Goal: Navigation & Orientation: Understand site structure

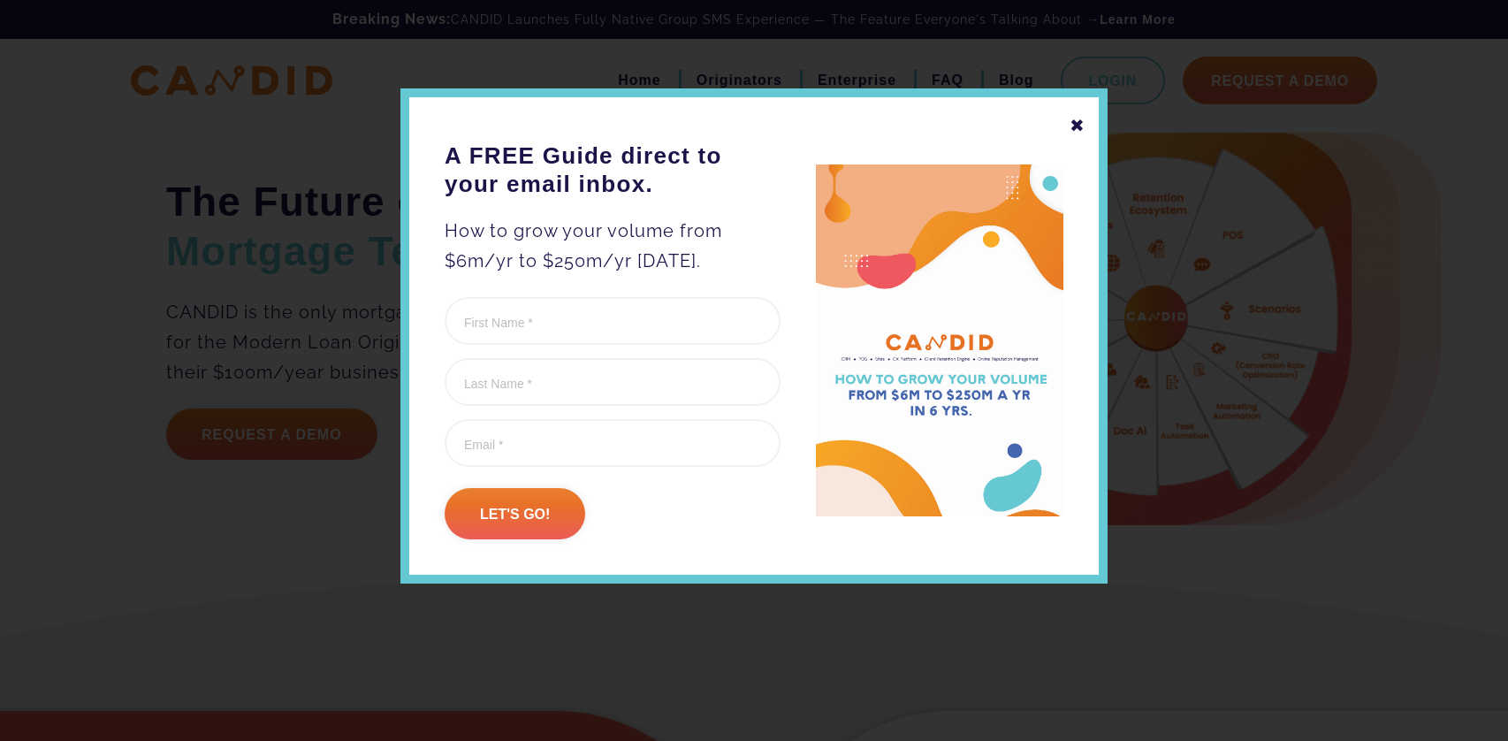
click at [1077, 121] on div "✖" at bounding box center [1078, 126] width 16 height 30
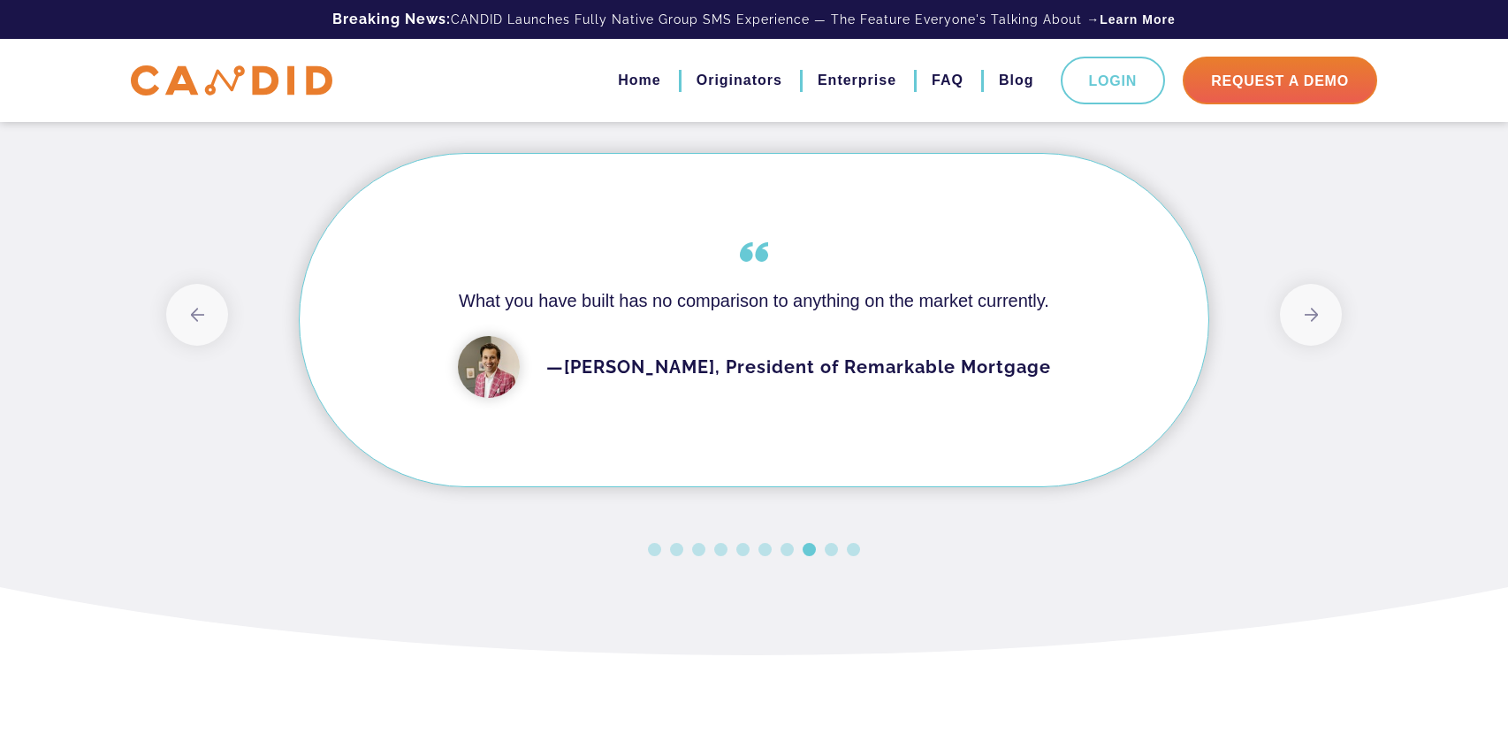
scroll to position [1498, 0]
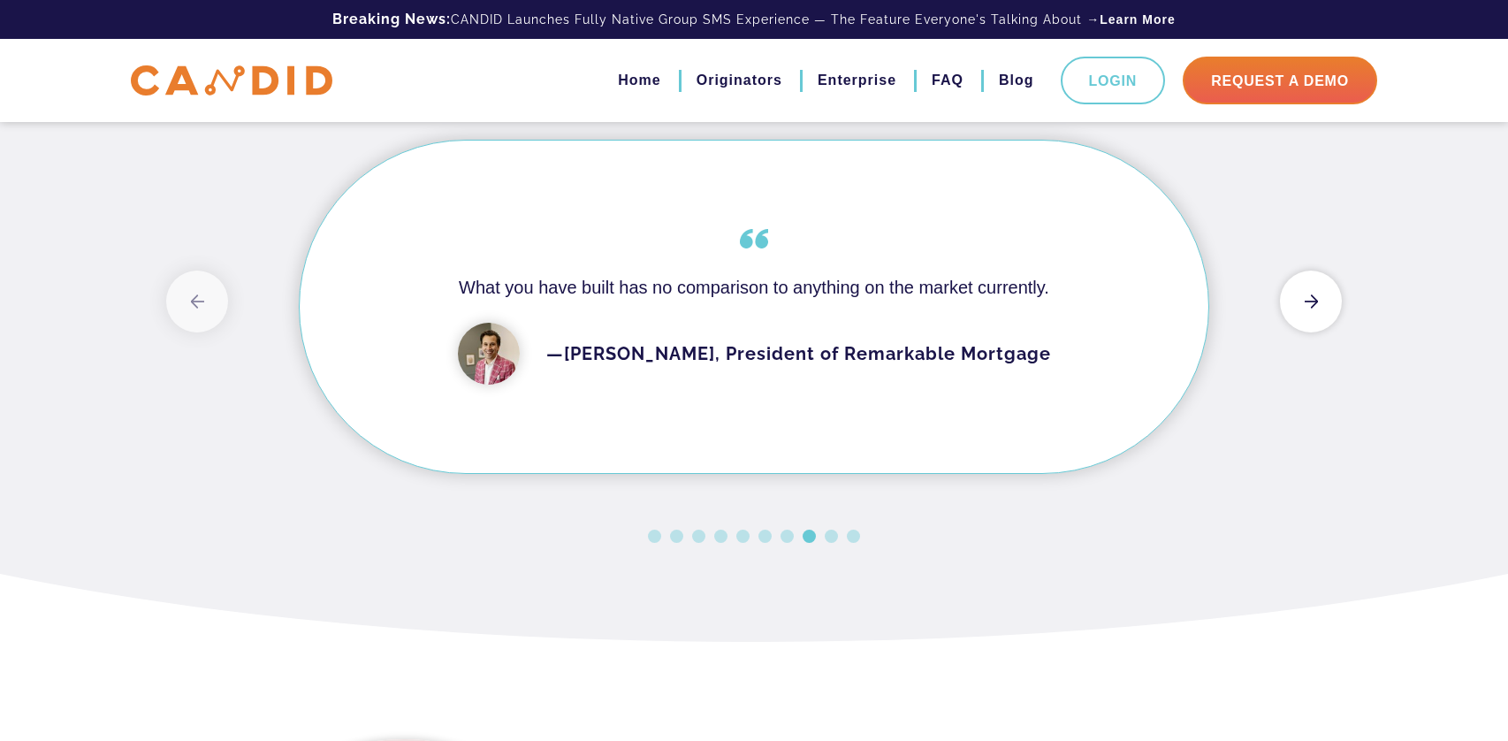
click at [1304, 303] on button "Next" at bounding box center [1311, 302] width 62 height 62
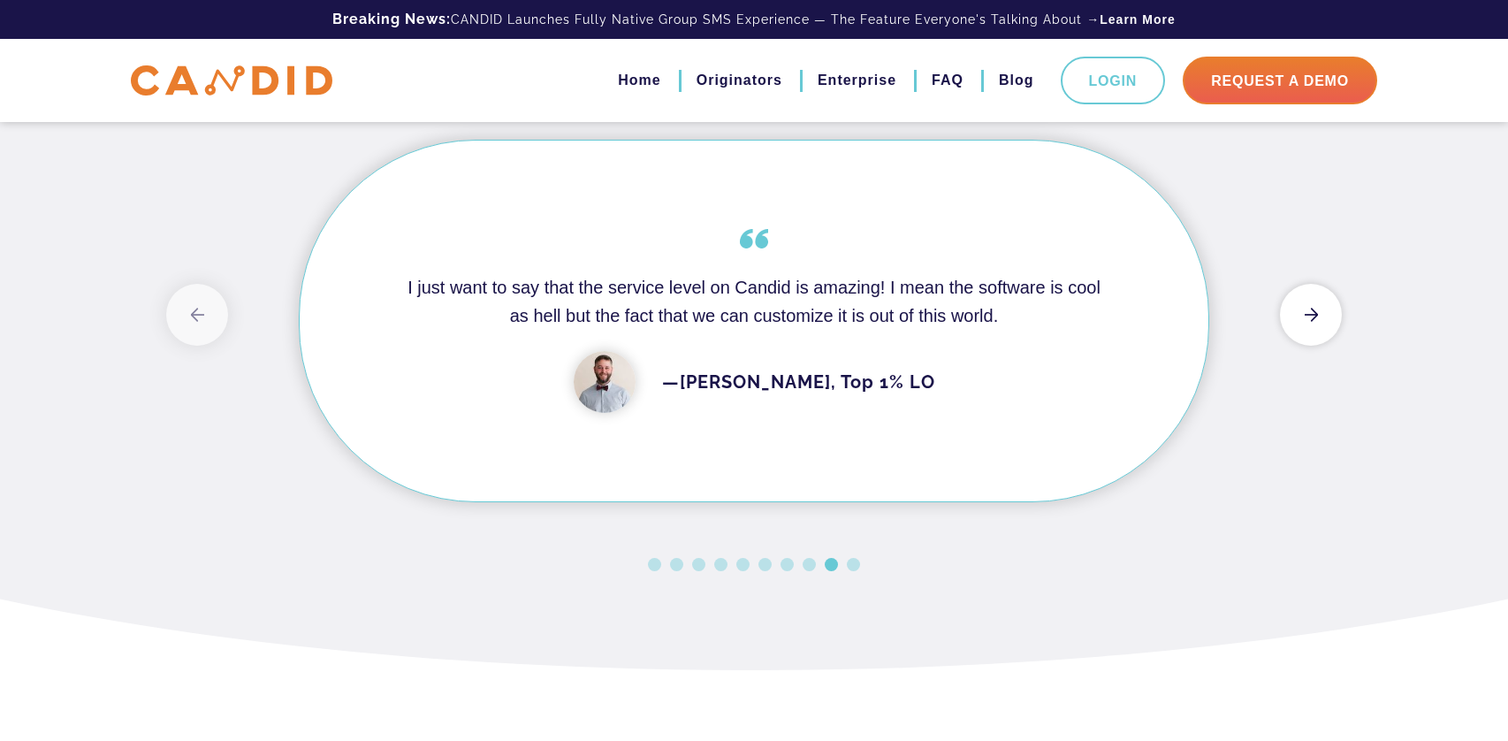
click at [1304, 303] on button "Next" at bounding box center [1311, 315] width 62 height 62
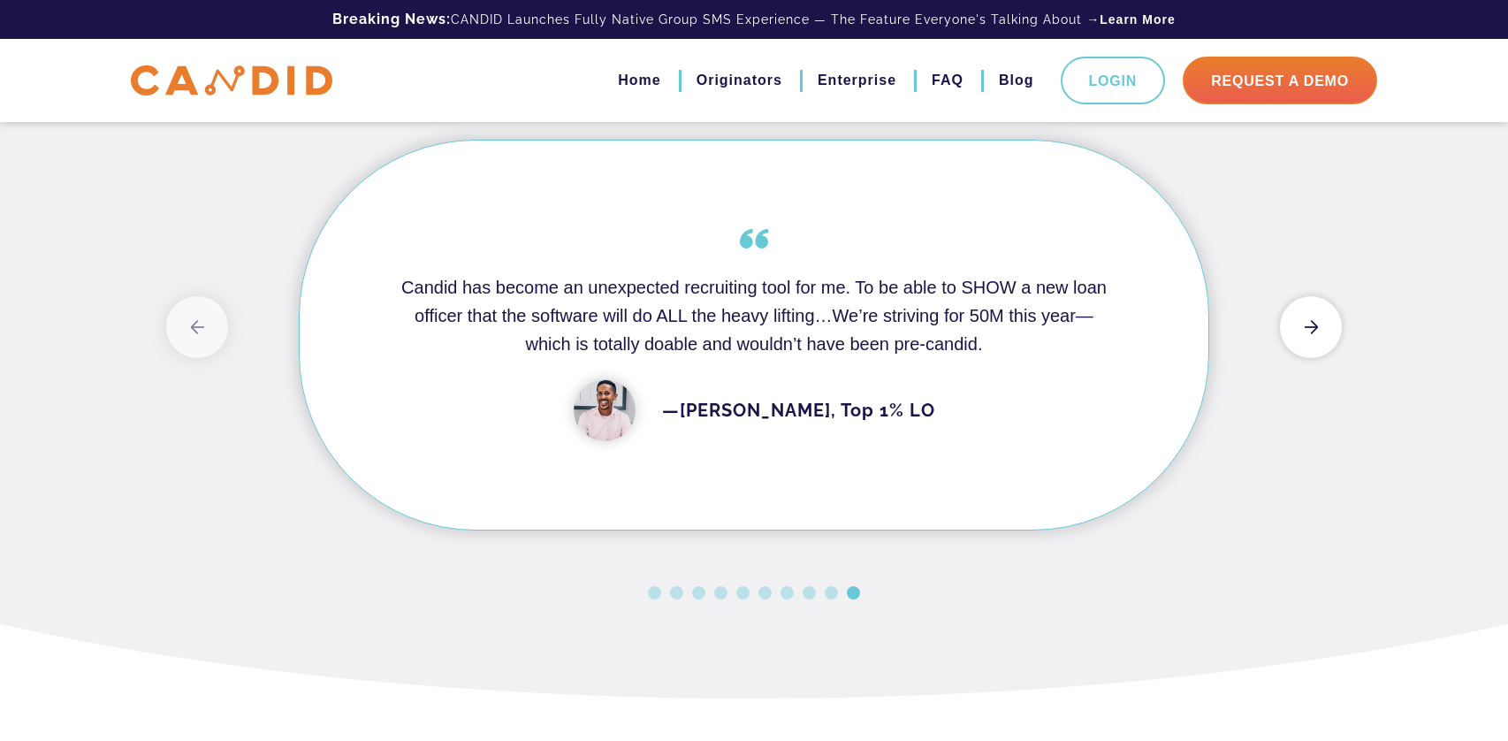
click at [1304, 303] on button "Next" at bounding box center [1311, 327] width 62 height 62
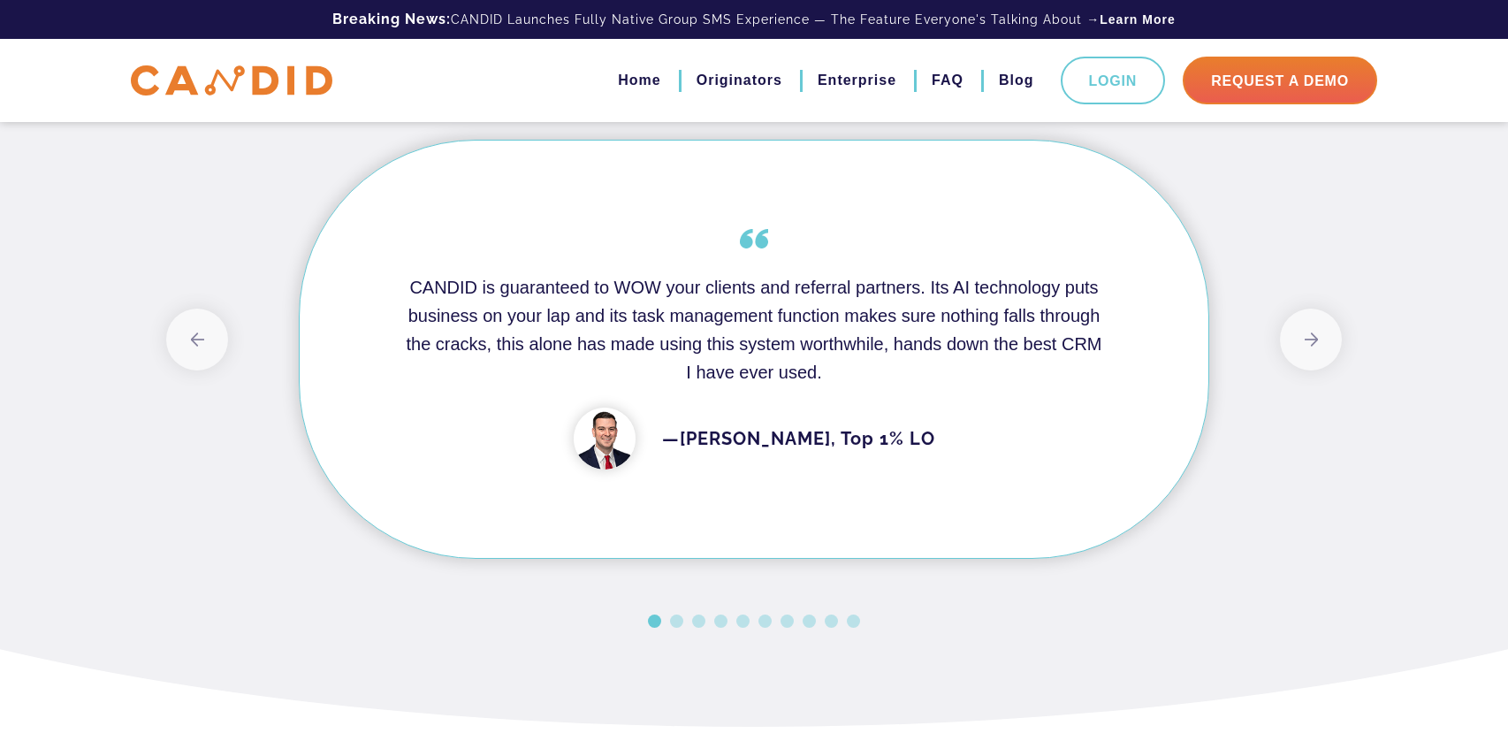
click at [1301, 292] on div "Previous CANDID is guaranteed to WOW your clients and referral partners. Its AI…" at bounding box center [754, 366] width 1176 height 543
click at [1308, 304] on div "Previous CANDID is guaranteed to WOW your clients and referral partners. Its AI…" at bounding box center [754, 366] width 1176 height 543
click at [1312, 332] on button "Next" at bounding box center [1311, 340] width 62 height 62
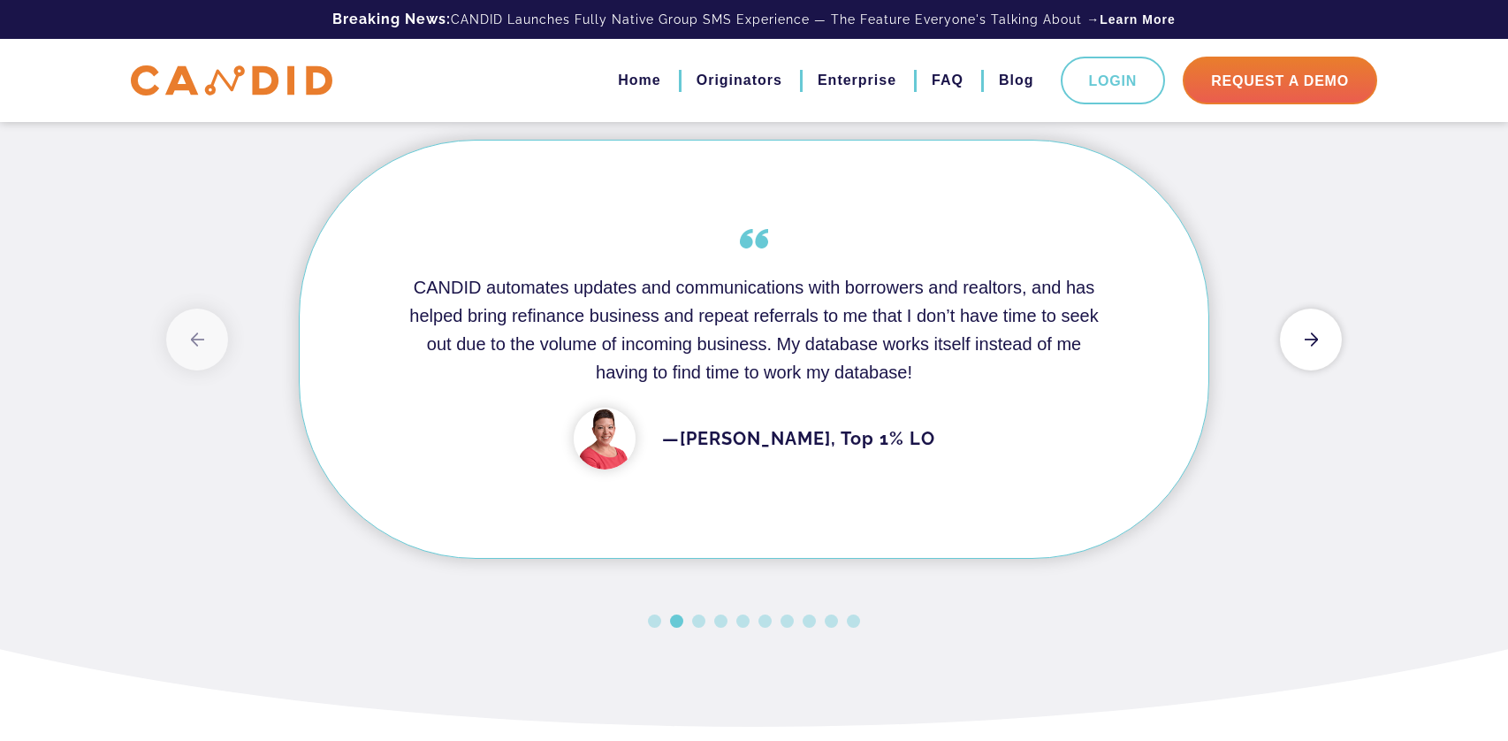
click at [1312, 332] on button "Next" at bounding box center [1311, 340] width 62 height 62
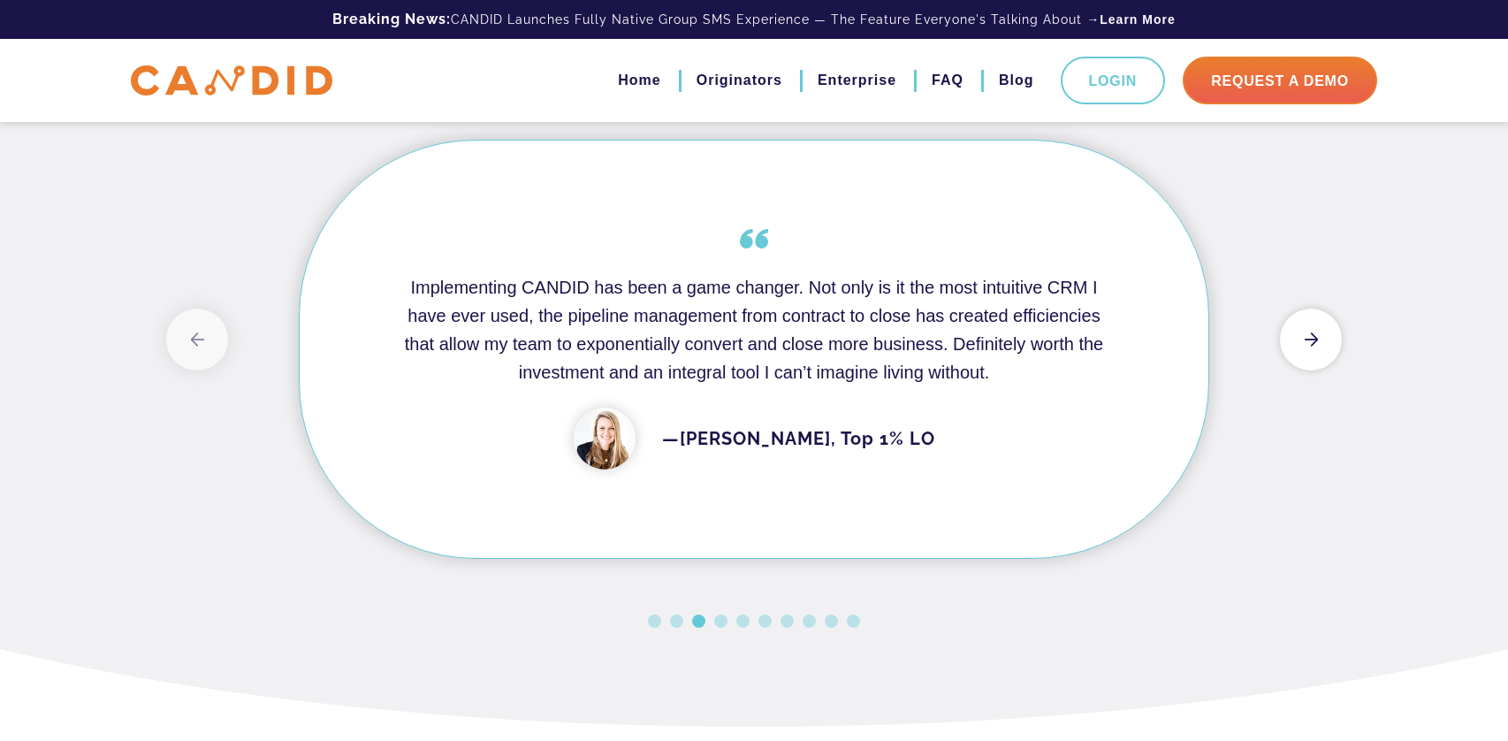
click at [1312, 332] on button "Next" at bounding box center [1311, 340] width 62 height 62
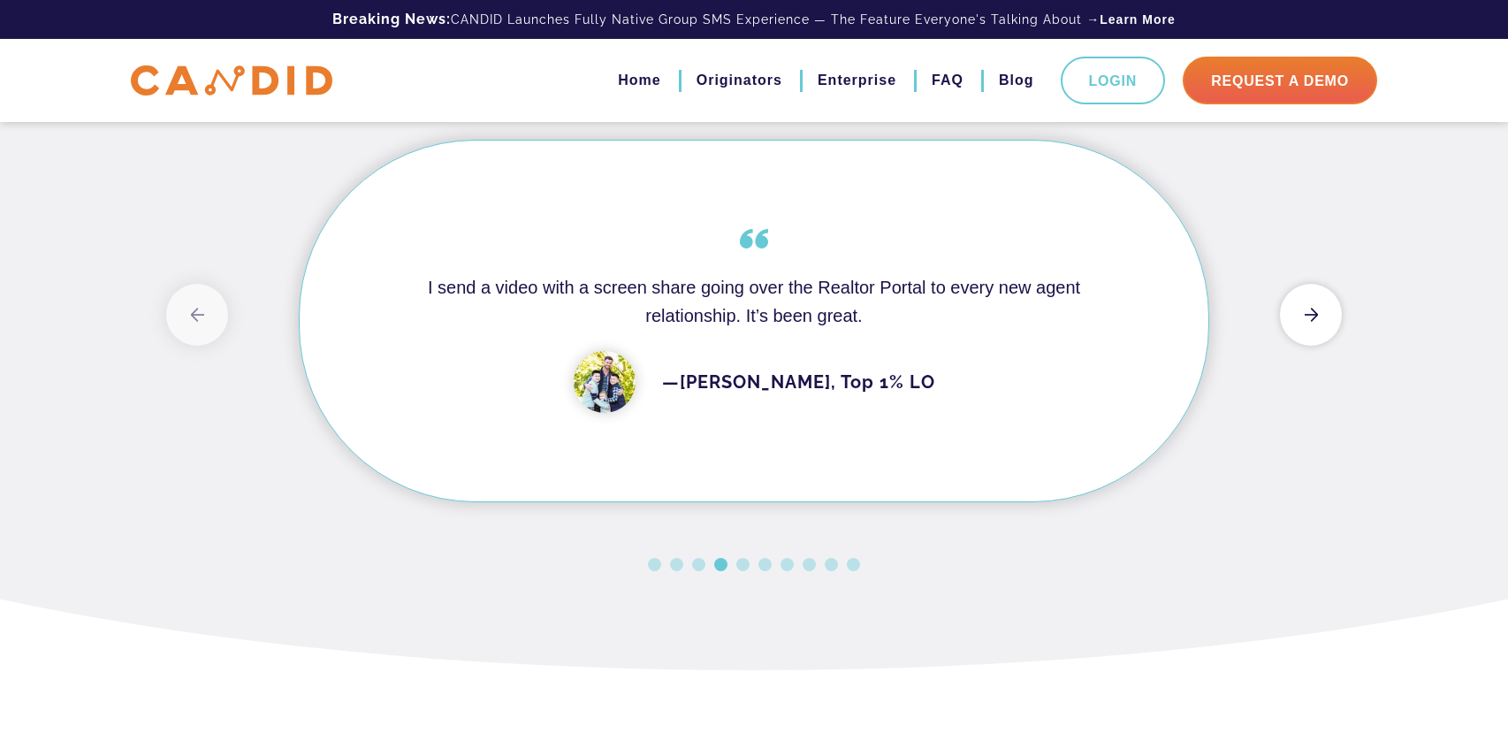
click at [1312, 332] on button "Next" at bounding box center [1311, 315] width 62 height 62
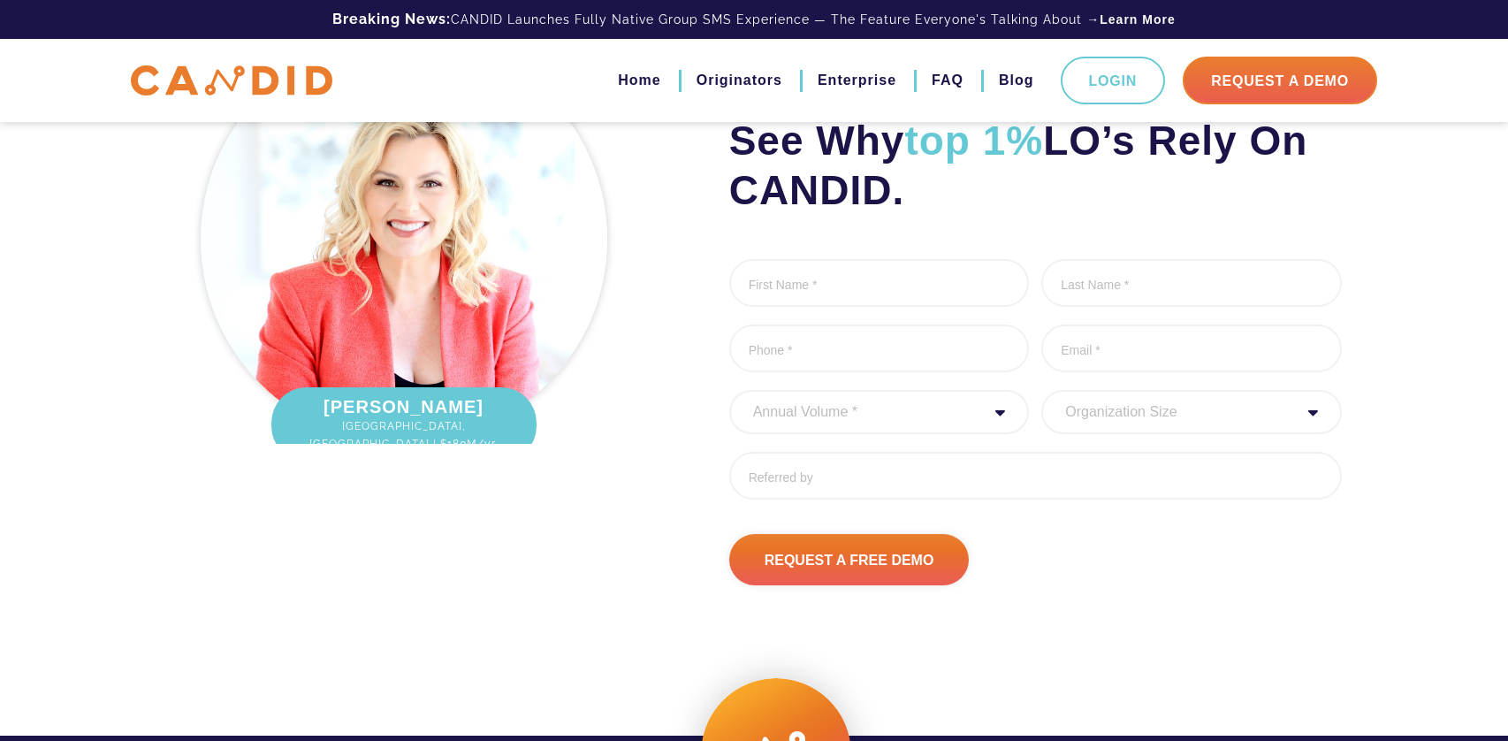
scroll to position [2244, 0]
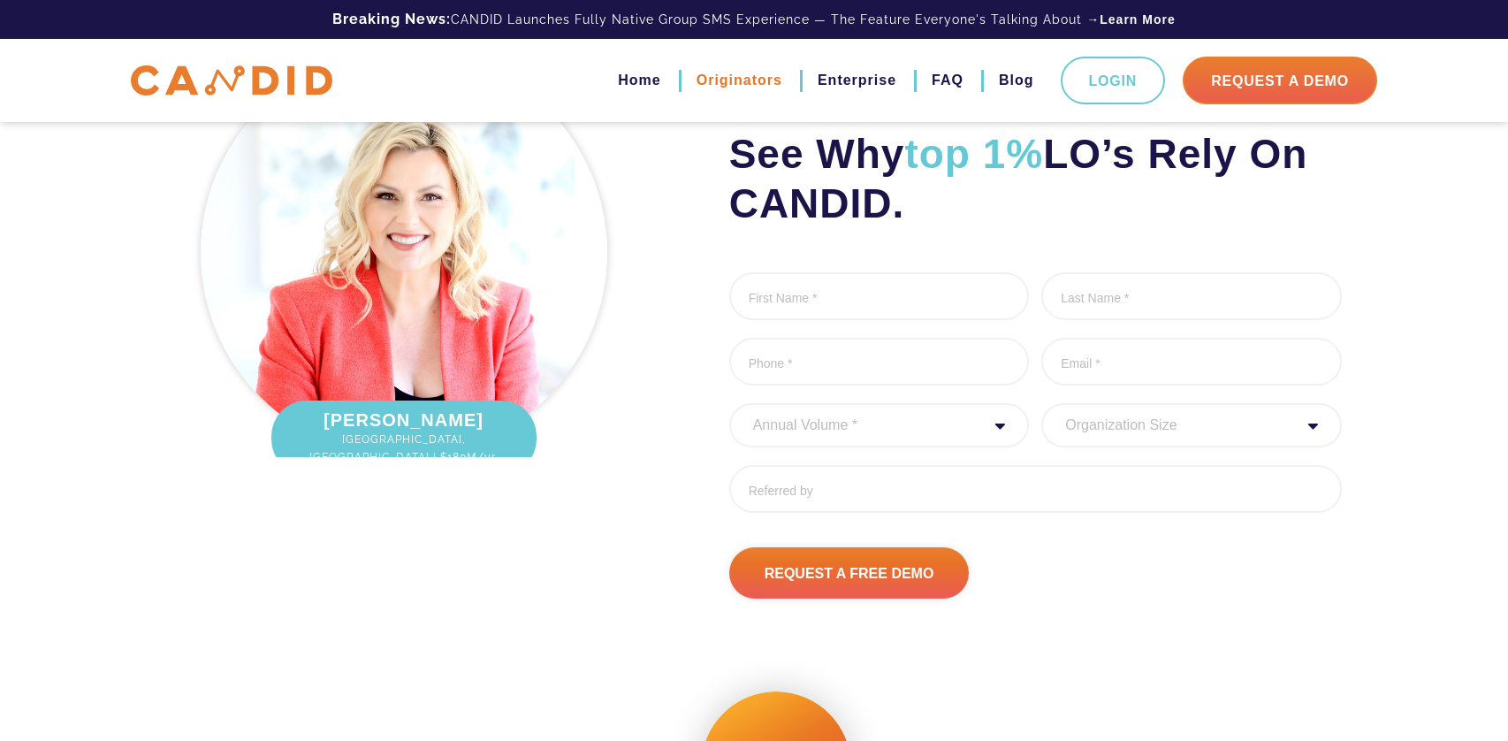
click at [770, 80] on link "Originators" at bounding box center [740, 80] width 86 height 30
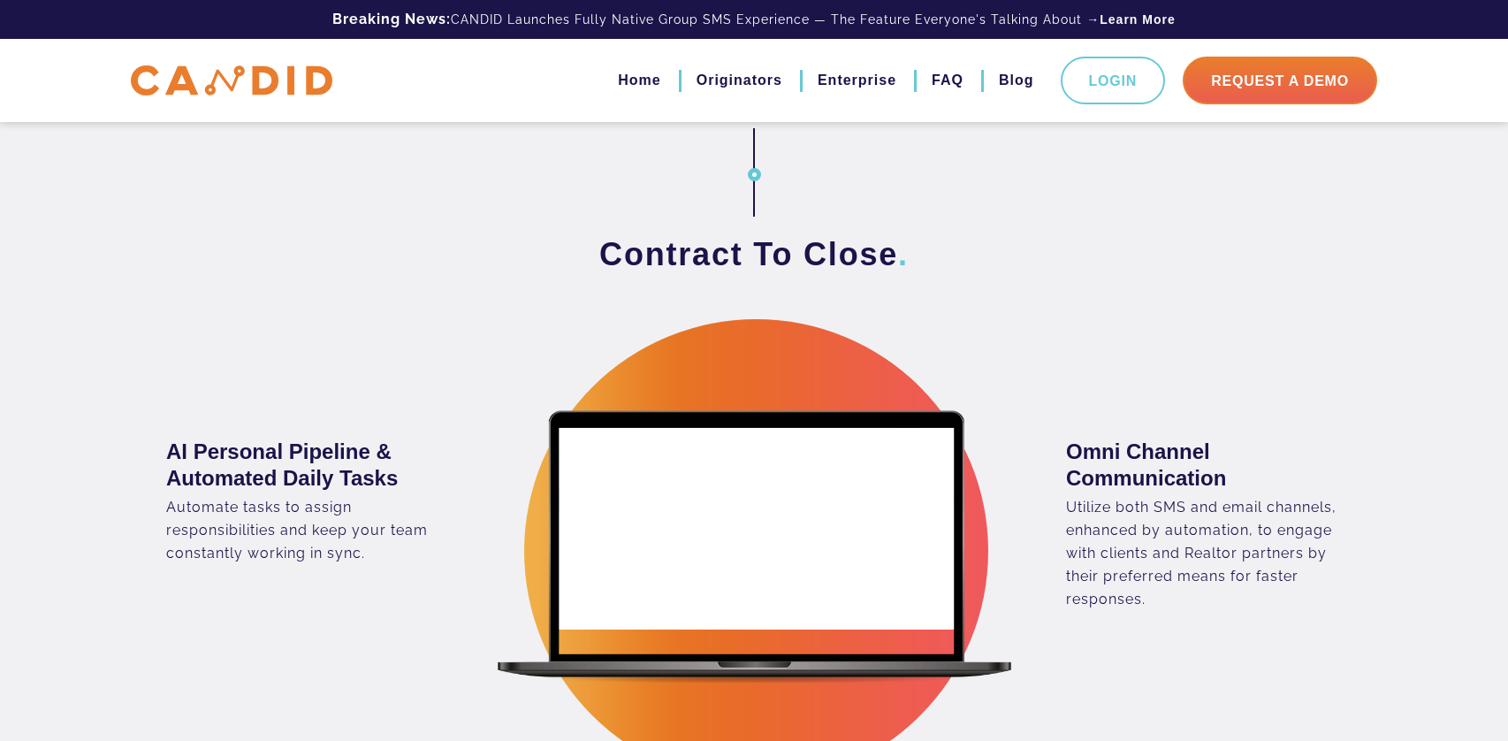
scroll to position [1800, 0]
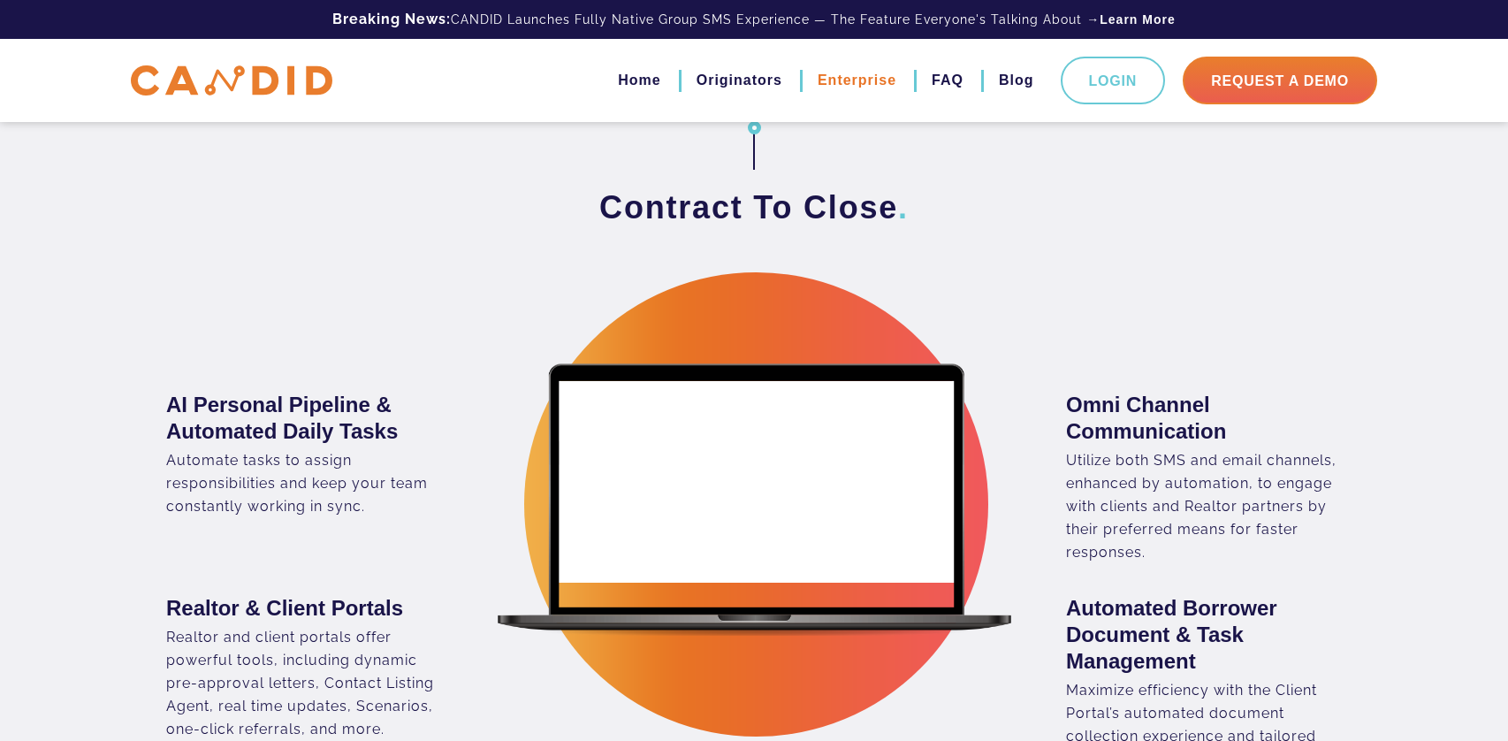
click at [876, 82] on link "Enterprise" at bounding box center [857, 80] width 79 height 30
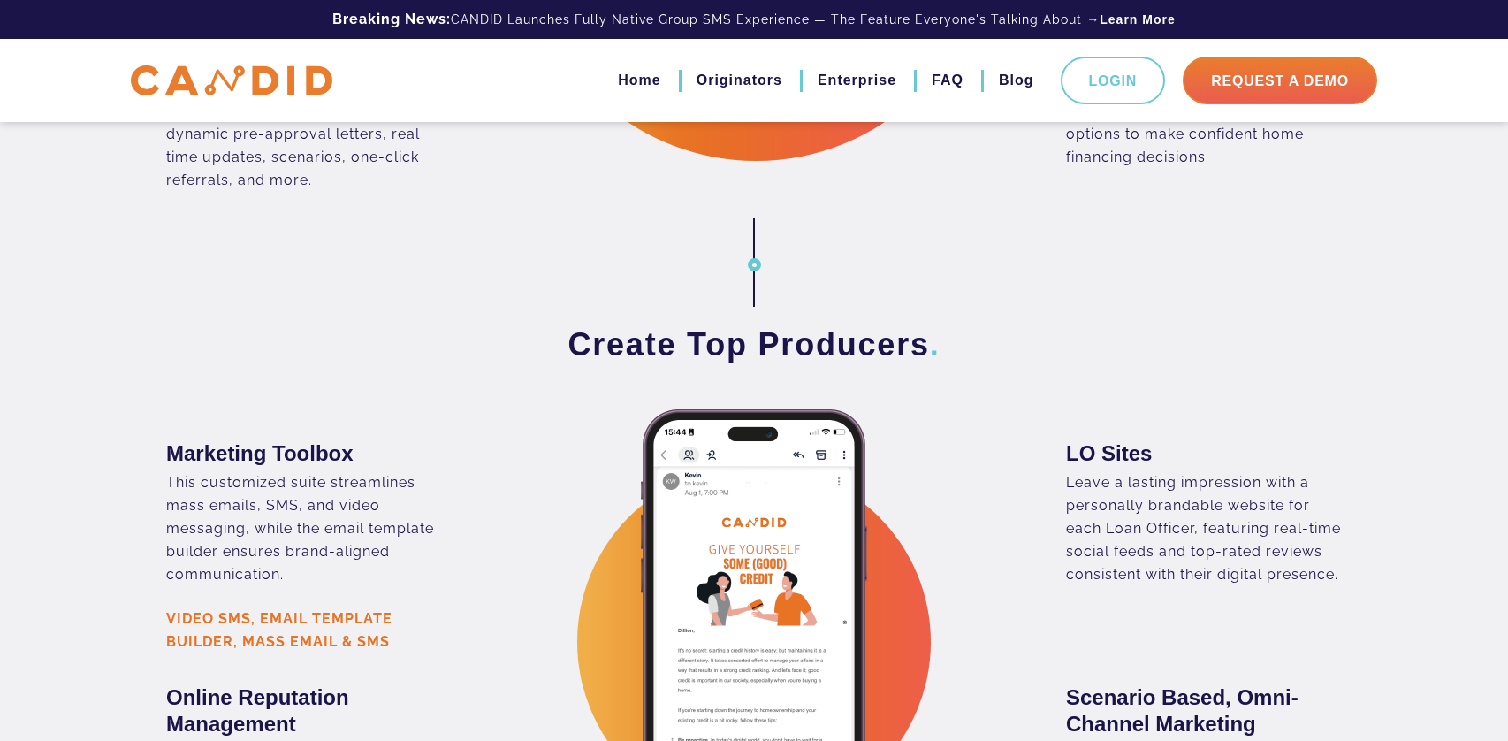
scroll to position [2020, 0]
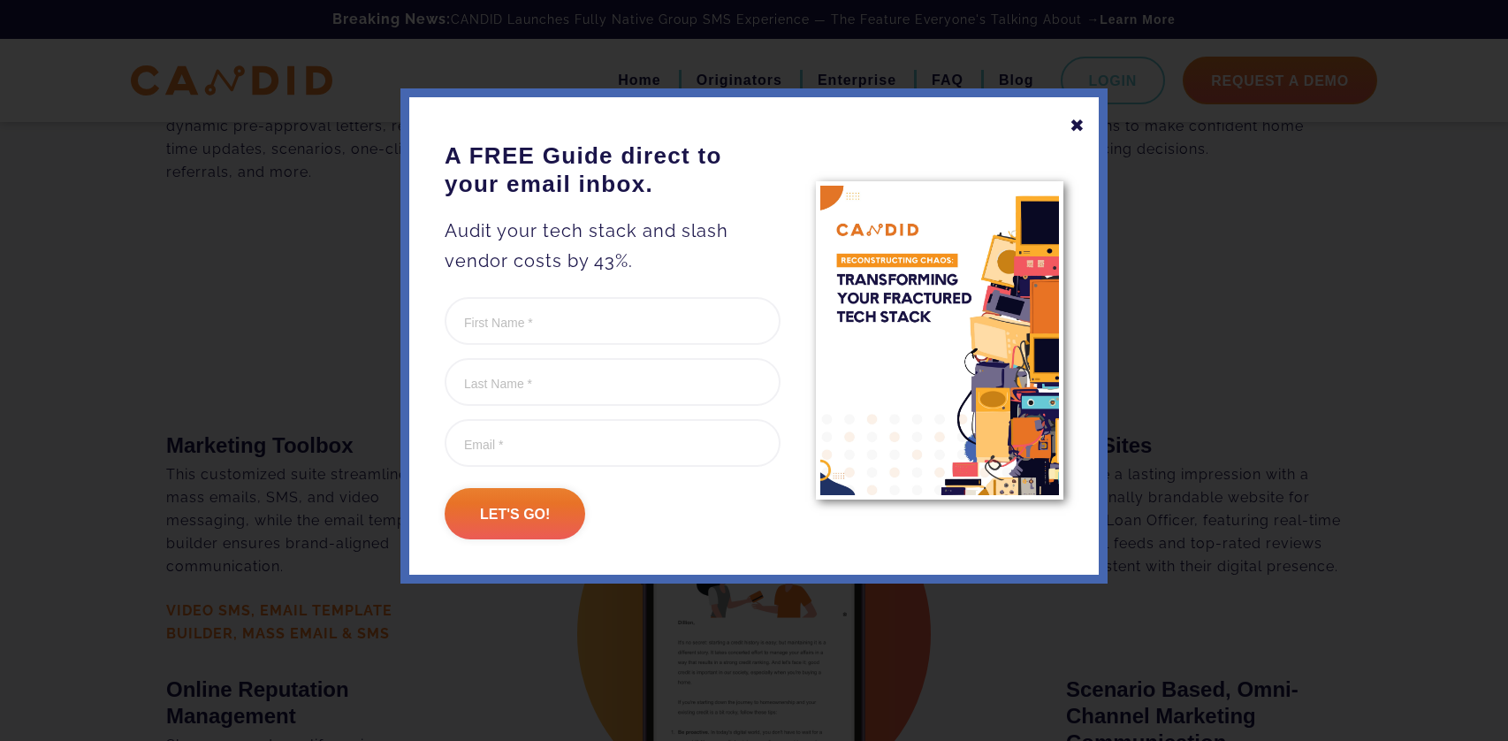
click at [1080, 120] on div "✖" at bounding box center [1078, 126] width 16 height 30
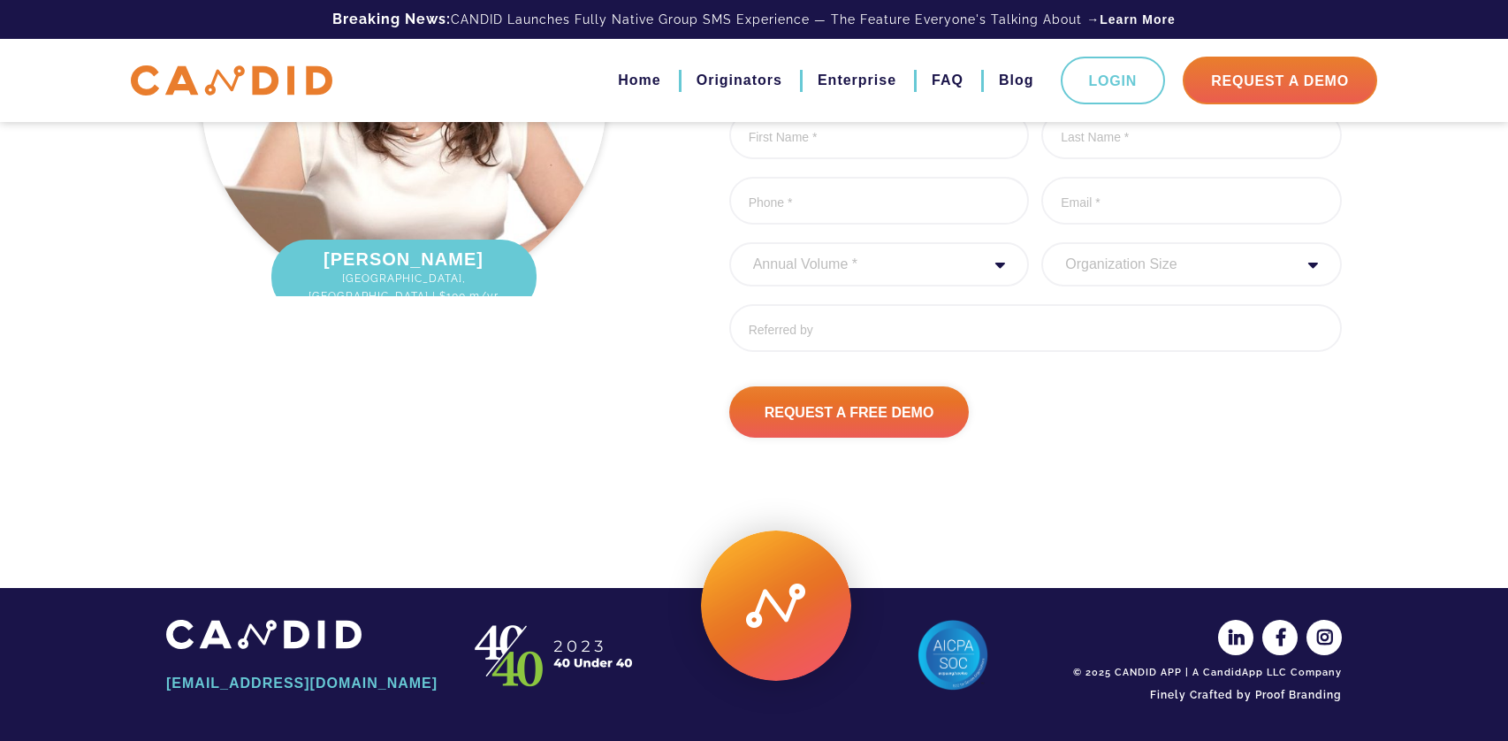
scroll to position [4887, 0]
